Goal: Information Seeking & Learning: Learn about a topic

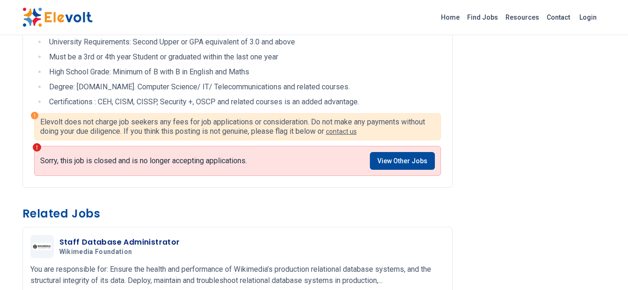
scroll to position [347, 0]
click at [384, 152] on link "View Other Jobs" at bounding box center [402, 161] width 65 height 18
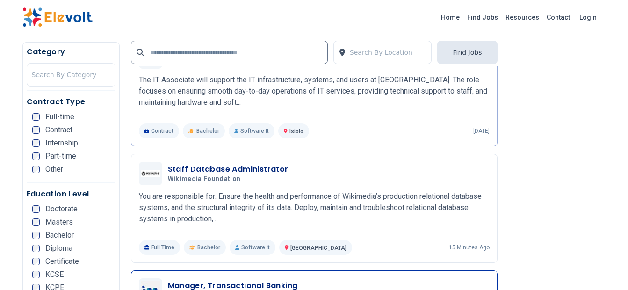
scroll to position [937, 0]
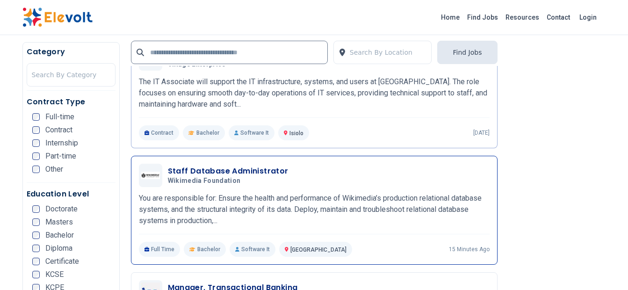
click at [221, 172] on h3 "Staff Database Administrator" at bounding box center [228, 171] width 121 height 11
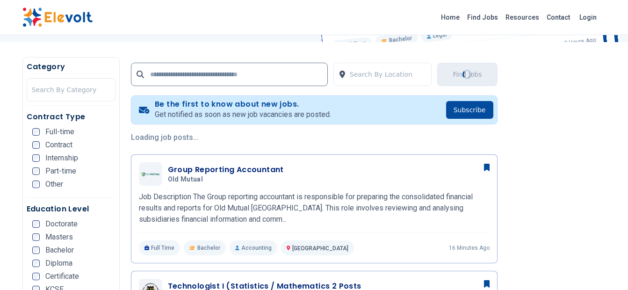
scroll to position [128, 0]
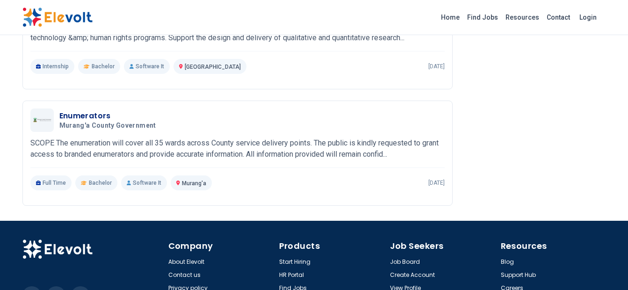
scroll to position [996, 0]
